Goal: Navigation & Orientation: Go to known website

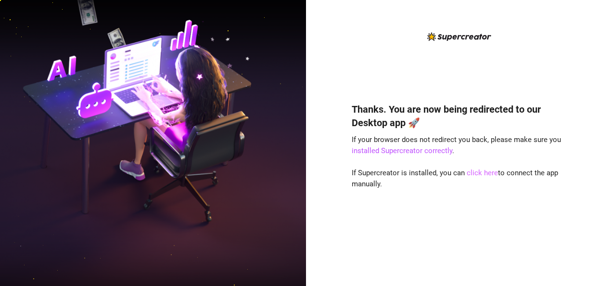
click at [477, 172] on link "click here" at bounding box center [482, 172] width 31 height 9
click at [478, 168] on link "click here" at bounding box center [482, 172] width 31 height 9
click at [478, 171] on link "click here" at bounding box center [482, 172] width 31 height 9
click at [473, 168] on link "click here" at bounding box center [482, 172] width 31 height 9
